Goal: Find specific page/section: Find specific page/section

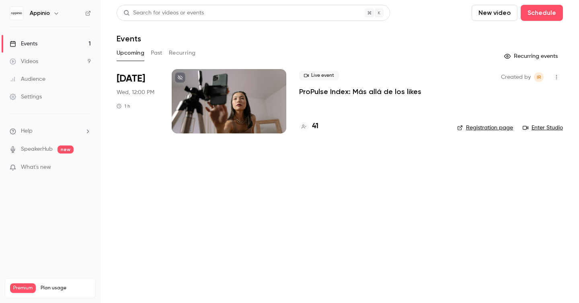
click at [157, 51] on button "Past" at bounding box center [157, 53] width 12 height 13
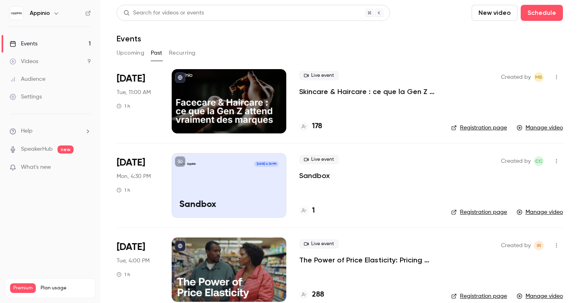
click at [469, 85] on div "Created by MB Registration page Manage video" at bounding box center [507, 101] width 112 height 64
click at [471, 126] on link "Registration page" at bounding box center [479, 128] width 56 height 8
click at [444, 92] on li "[DATE] Tue, 11:00 AM 1 h Live event Skincare & Haircare : ce que la Gen Z atten…" at bounding box center [340, 106] width 446 height 74
click at [461, 128] on link "Registration page" at bounding box center [479, 128] width 56 height 8
